Goal: Information Seeking & Learning: Learn about a topic

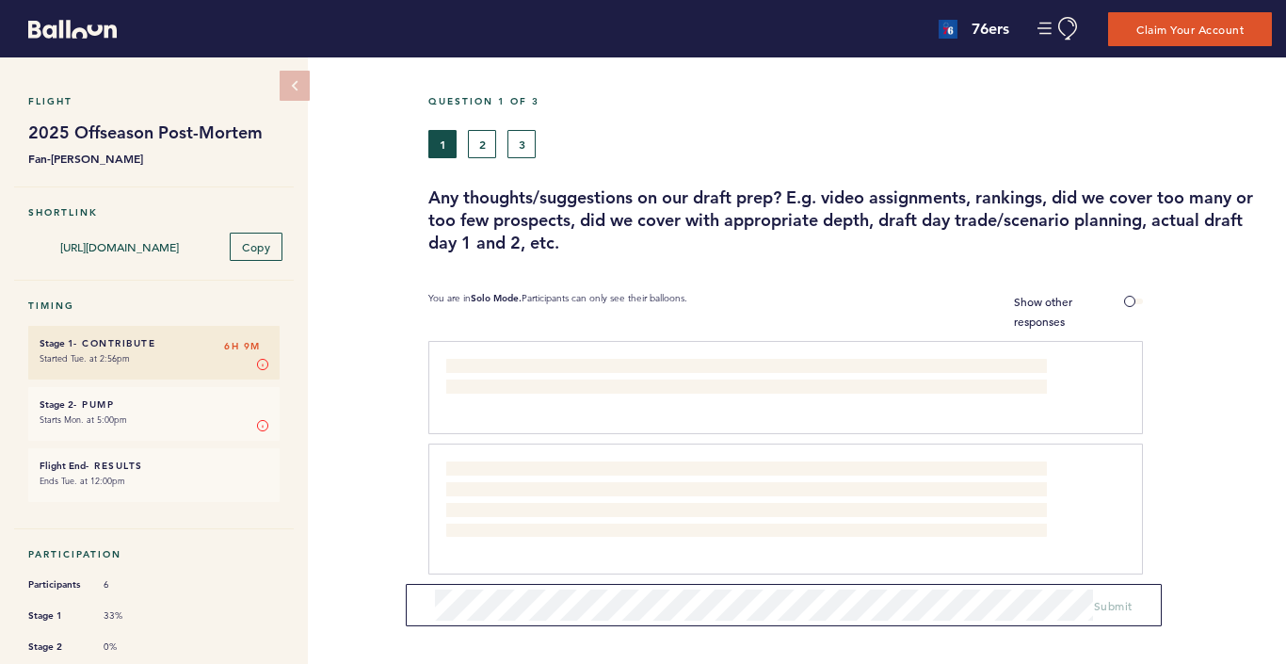
scroll to position [73, 0]
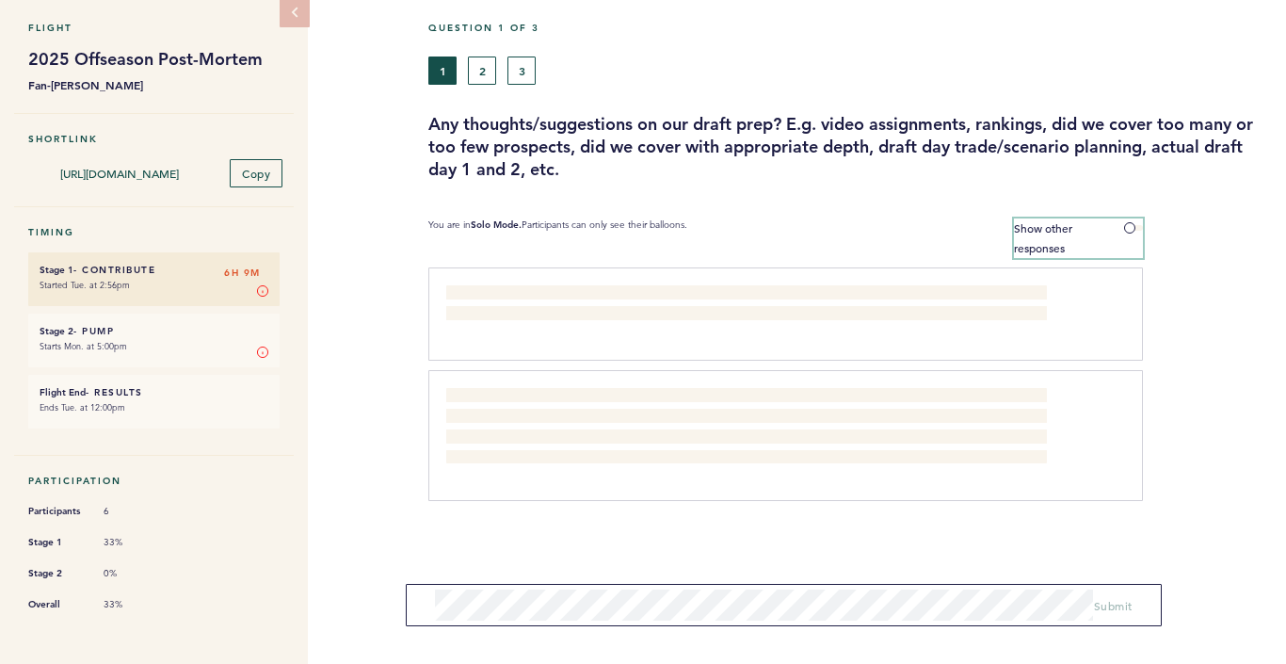
click at [1130, 225] on span at bounding box center [1133, 228] width 19 height 6
click at [0, 0] on input "Show other responses" at bounding box center [0, 0] width 0 height 0
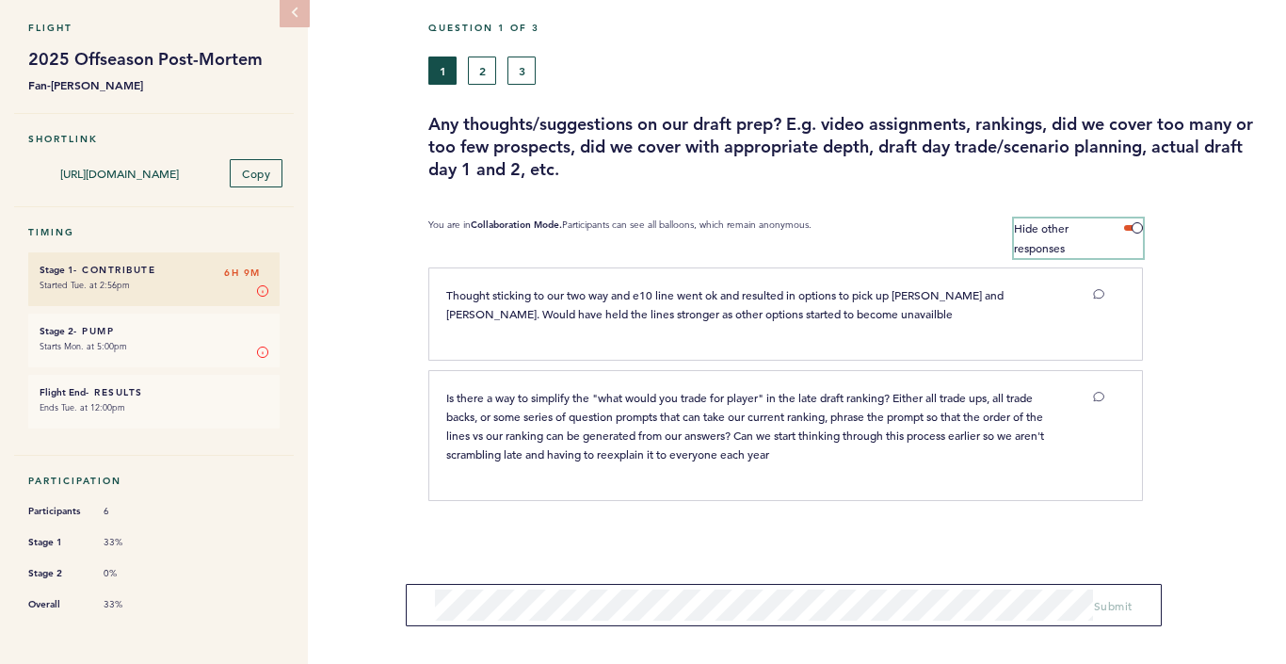
click at [1130, 225] on span at bounding box center [1133, 228] width 19 height 6
click at [0, 0] on input "Hide other responses" at bounding box center [0, 0] width 0 height 0
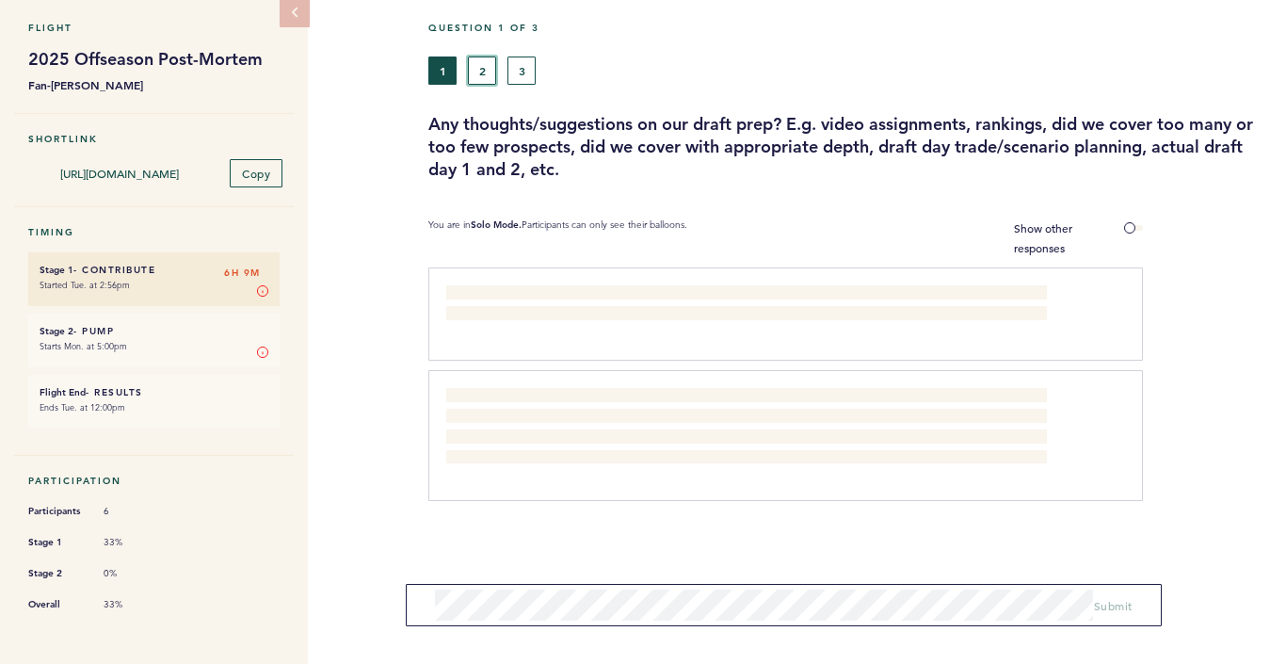
click at [473, 70] on button "2" at bounding box center [482, 70] width 28 height 28
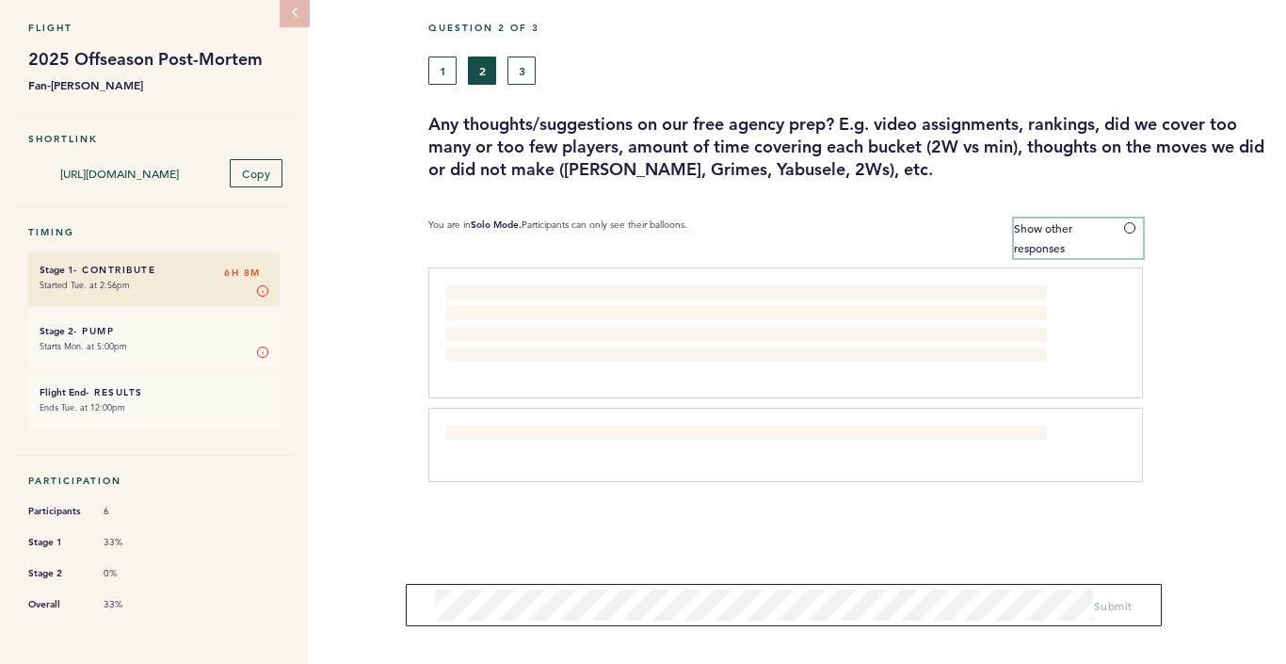
click at [1126, 227] on span at bounding box center [1133, 228] width 19 height 6
click at [0, 0] on input "Show other responses" at bounding box center [0, 0] width 0 height 0
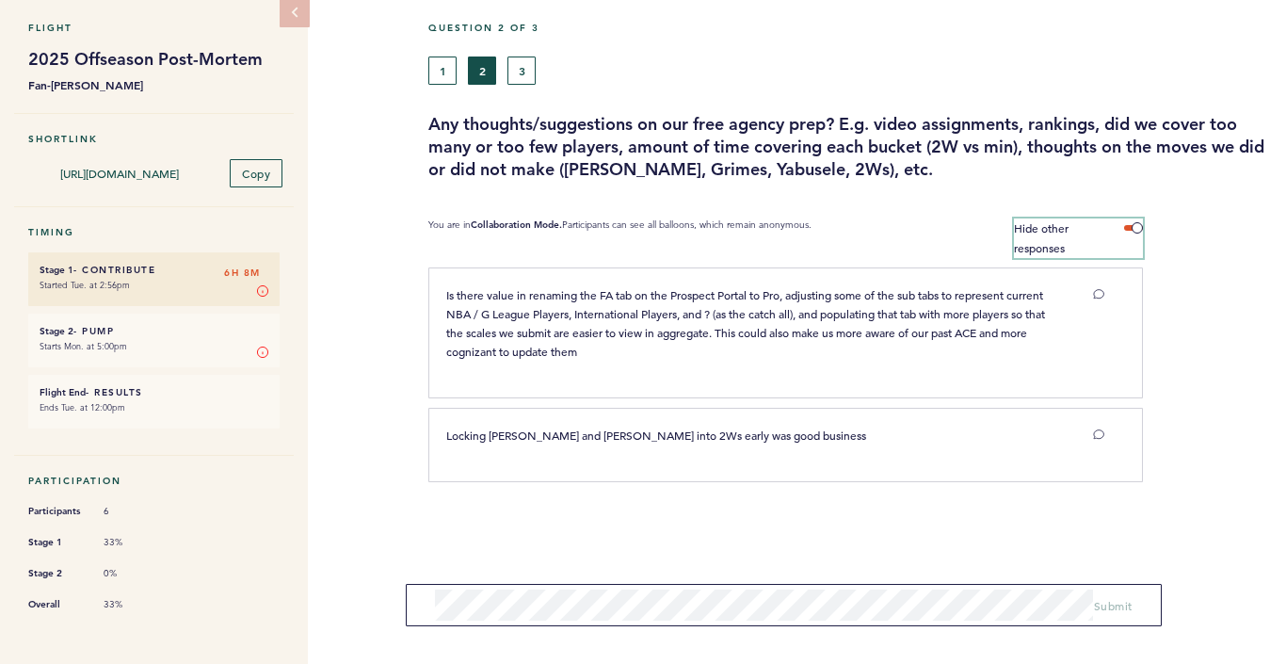
click at [1131, 227] on span at bounding box center [1133, 228] width 19 height 6
click at [0, 0] on input "Hide other responses" at bounding box center [0, 0] width 0 height 0
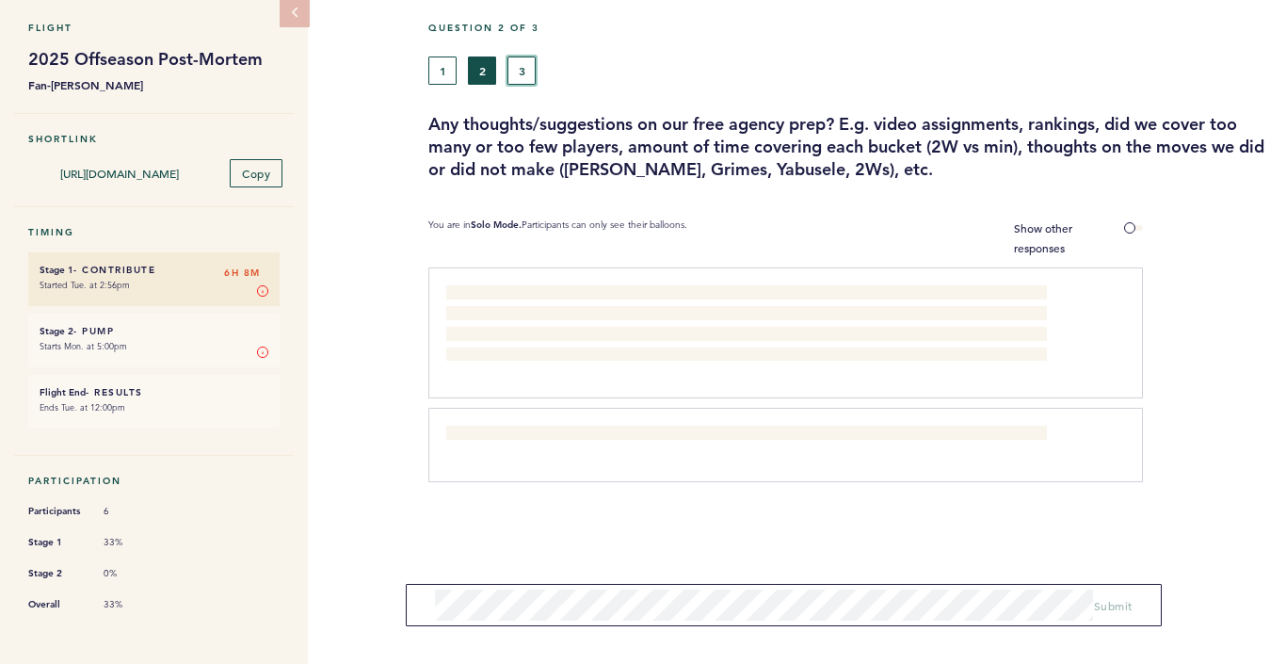
click at [521, 72] on button "3" at bounding box center [521, 70] width 28 height 28
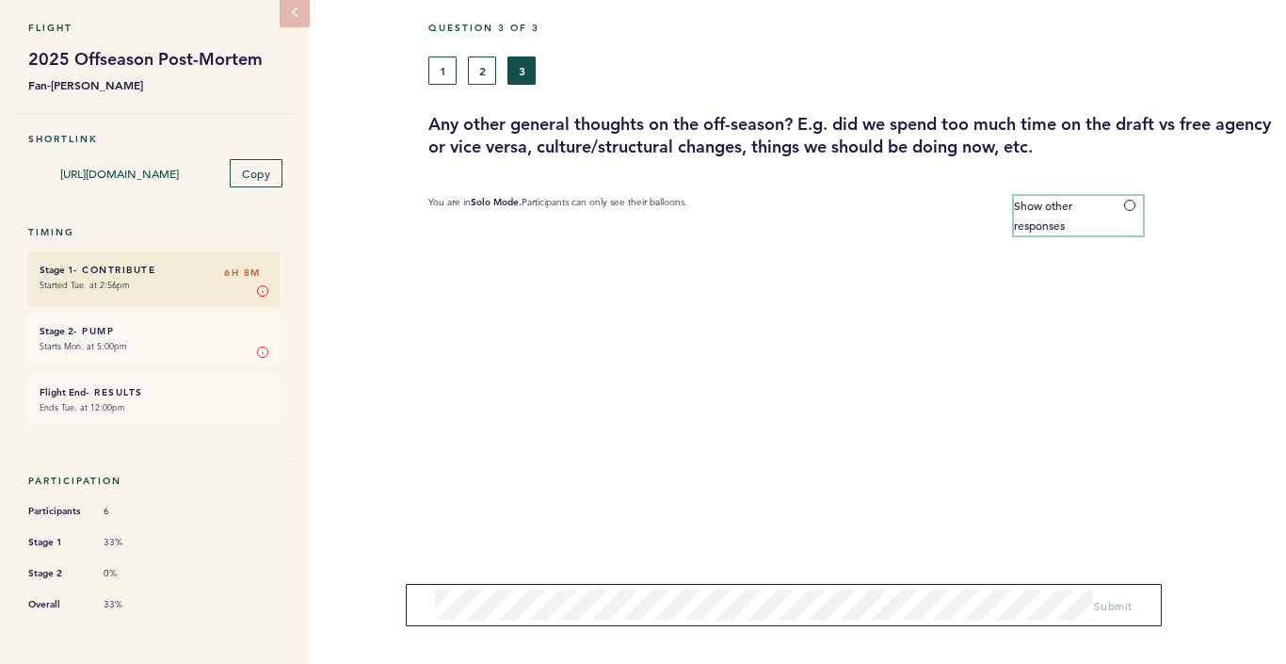
click at [1126, 203] on span at bounding box center [1133, 205] width 19 height 6
click at [0, 0] on input "Show other responses" at bounding box center [0, 0] width 0 height 0
click at [1135, 202] on span at bounding box center [1133, 205] width 19 height 6
click at [0, 0] on input "Hide other responses" at bounding box center [0, 0] width 0 height 0
click at [437, 74] on button "1" at bounding box center [442, 70] width 28 height 28
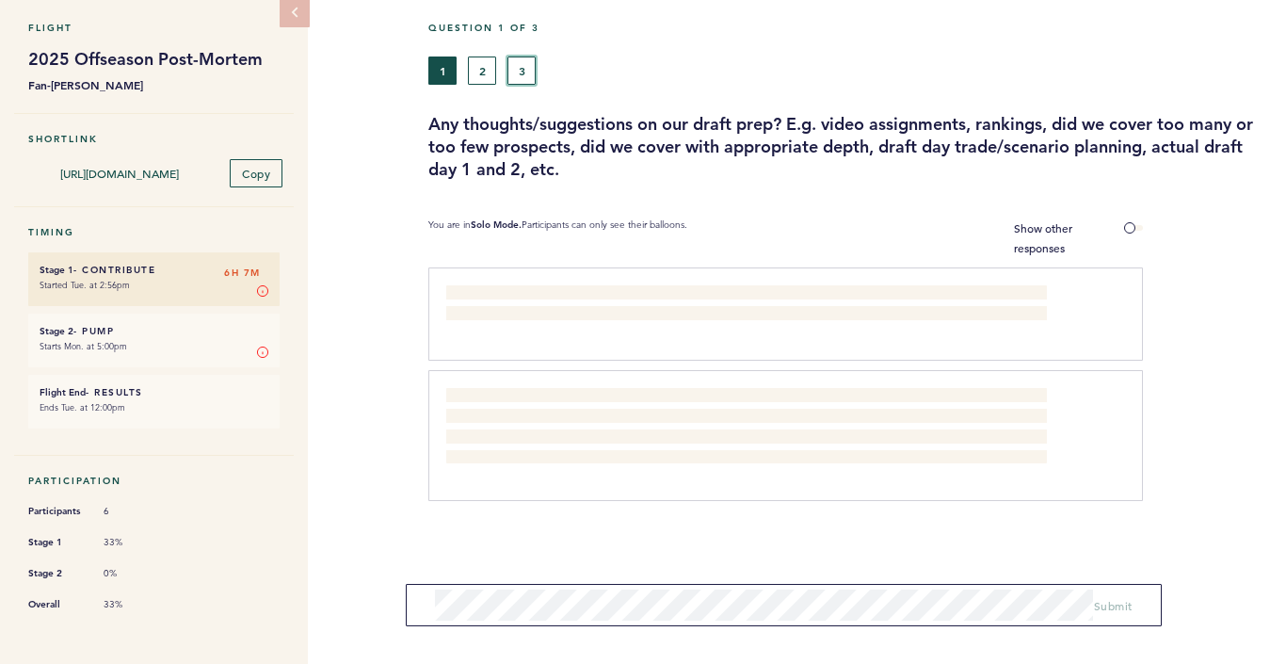
click at [529, 76] on button "3" at bounding box center [521, 70] width 28 height 28
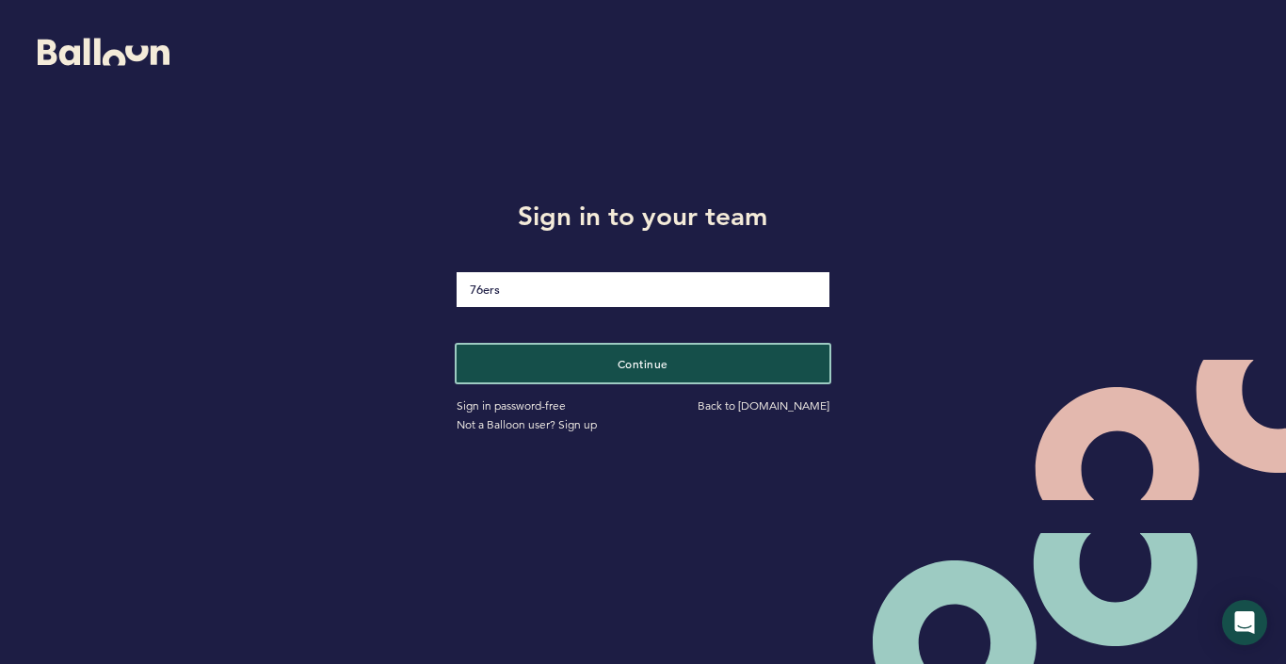
drag, startPoint x: 619, startPoint y: 365, endPoint x: 590, endPoint y: 383, distance: 34.2
click at [618, 366] on span "Continue" at bounding box center [642, 363] width 51 height 15
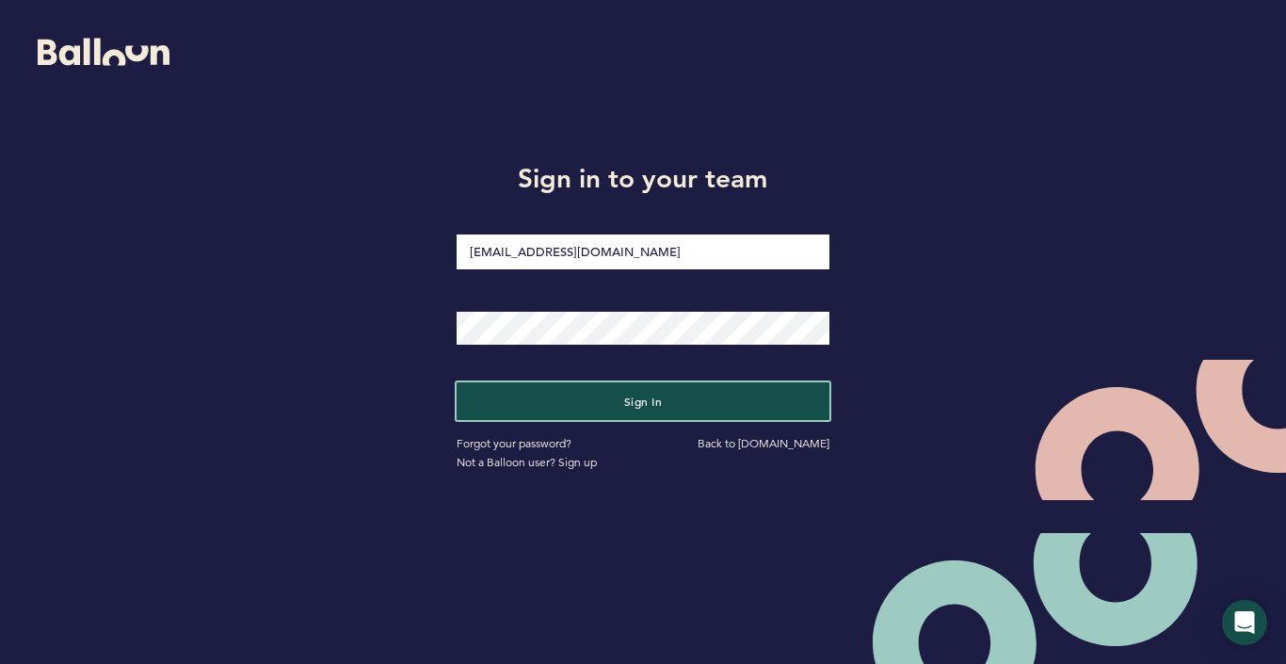
drag, startPoint x: 587, startPoint y: 404, endPoint x: 522, endPoint y: 425, distance: 68.5
click at [587, 404] on button "Sign in" at bounding box center [643, 401] width 372 height 38
